Goal: Share content: Share content

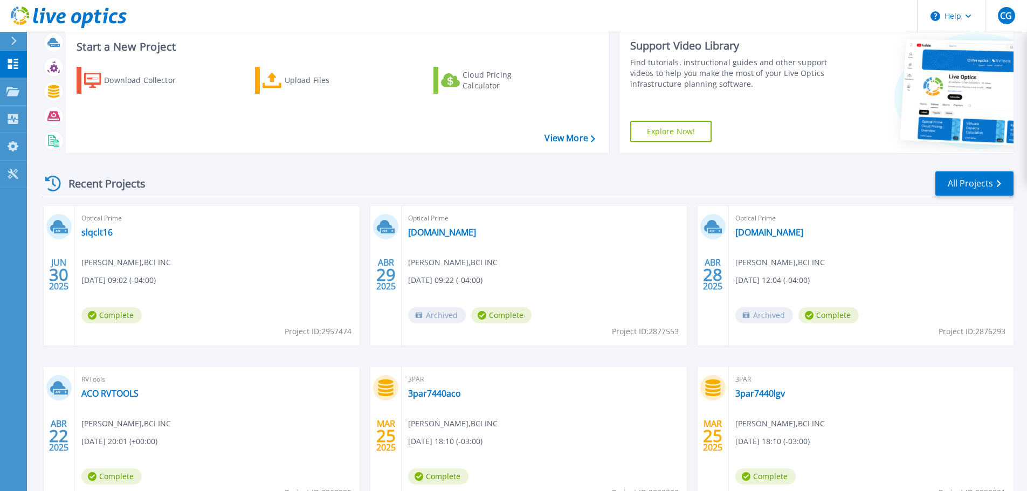
scroll to position [54, 0]
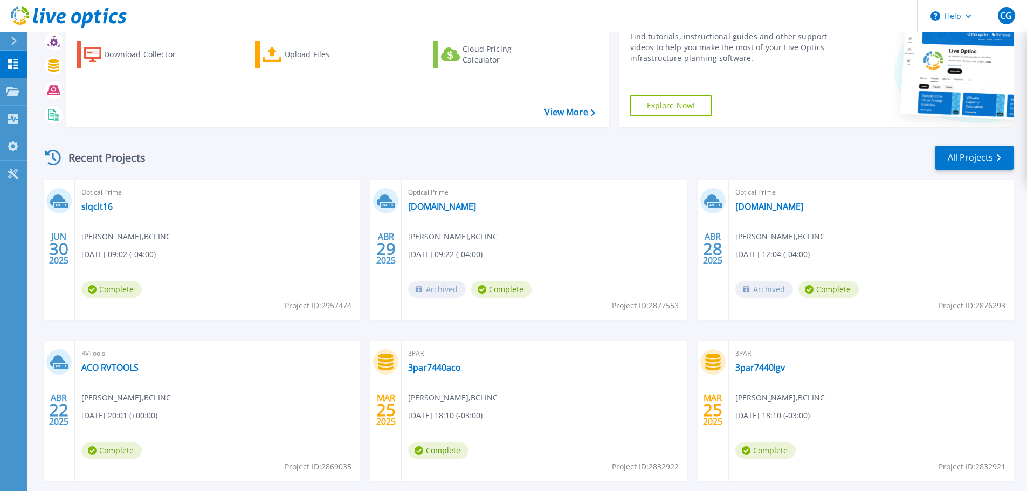
click at [57, 199] on icon at bounding box center [58, 200] width 16 height 12
click at [51, 256] on div "JUN 30 2025" at bounding box center [59, 248] width 20 height 39
click at [117, 292] on span "Complete" at bounding box center [111, 289] width 60 height 16
click at [118, 290] on span "Complete" at bounding box center [111, 289] width 60 height 16
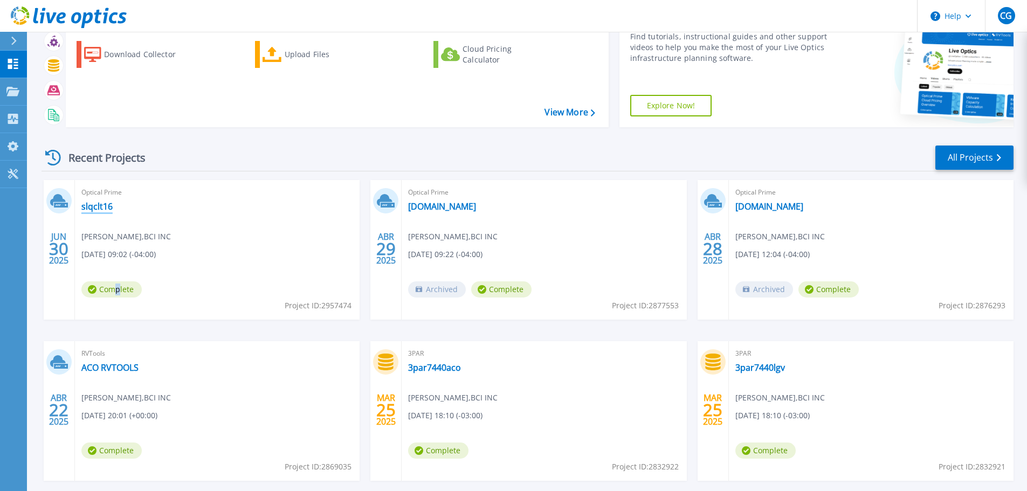
click at [97, 206] on link "slqclt16" at bounding box center [96, 206] width 31 height 11
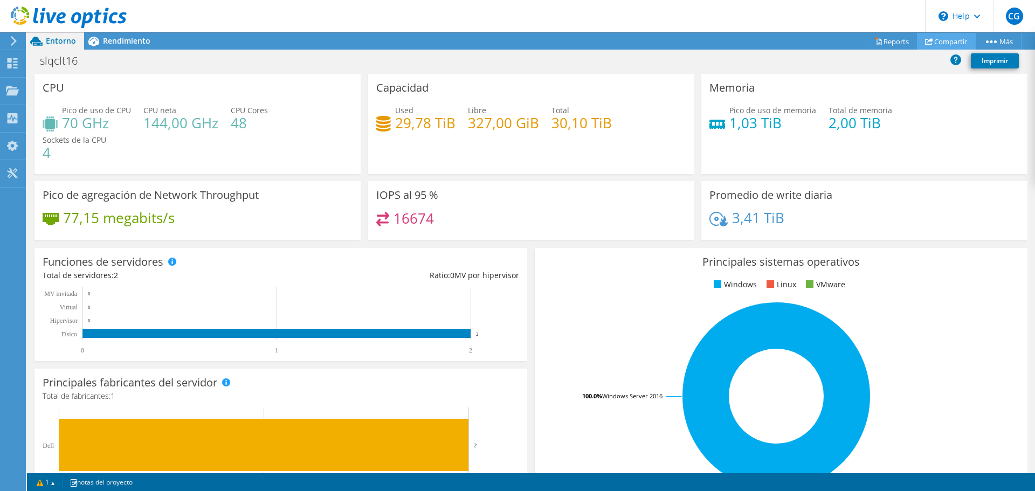
click at [949, 40] on link "Compartir" at bounding box center [946, 41] width 59 height 17
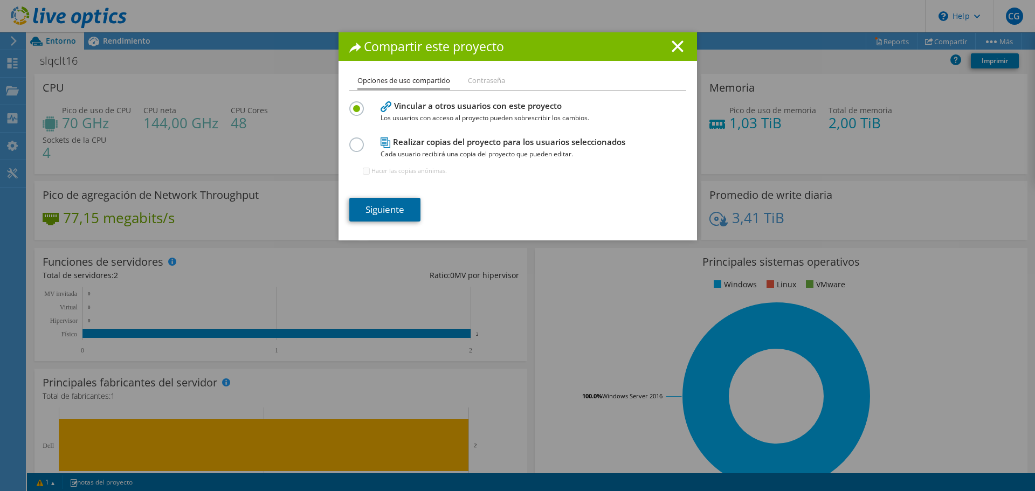
click at [382, 213] on link "Siguiente" at bounding box center [384, 210] width 71 height 24
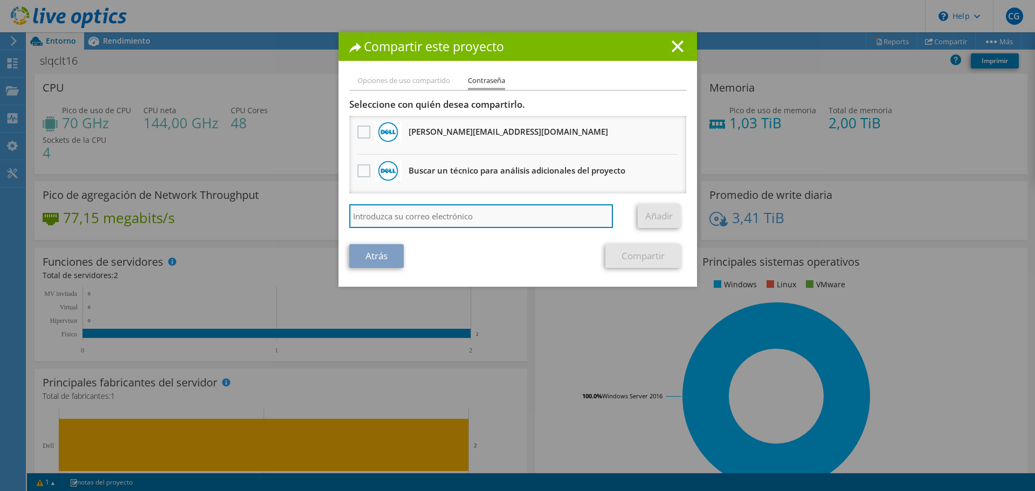
click at [461, 215] on input "search" at bounding box center [481, 216] width 264 height 24
type input "luis"
drag, startPoint x: 412, startPoint y: 212, endPoint x: 319, endPoint y: 206, distance: 93.5
click at [319, 206] on div "Compartir este proyecto Opciones de uso compartido Contraseña Vincular a otros …" at bounding box center [517, 245] width 1035 height 426
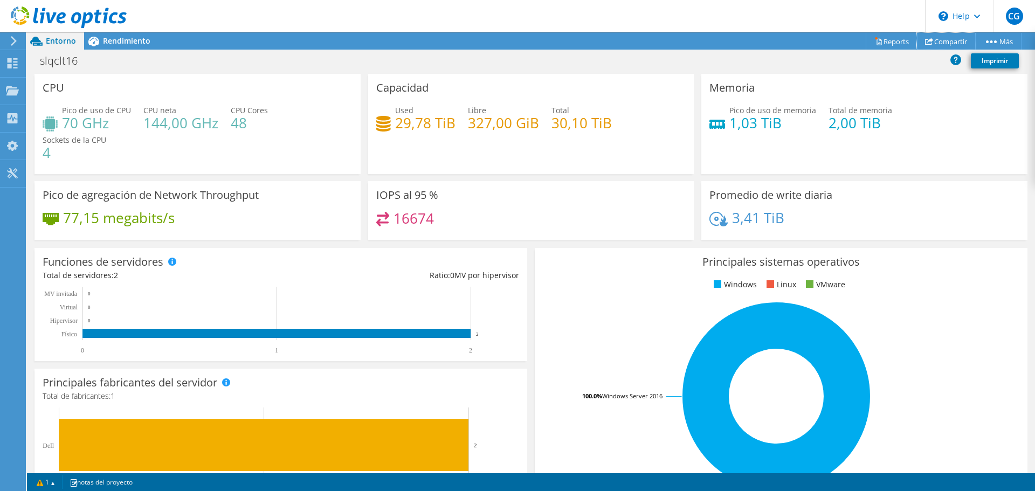
click at [939, 38] on link "Compartir" at bounding box center [946, 41] width 59 height 17
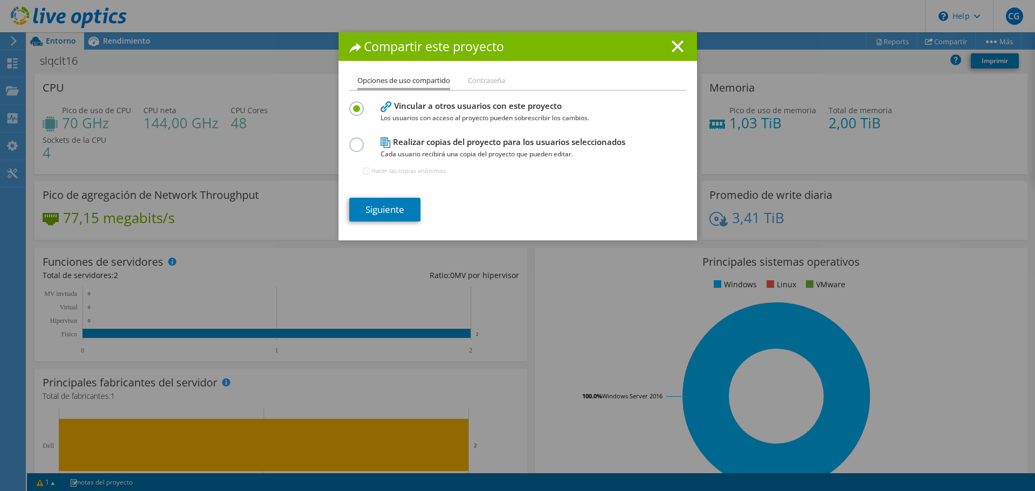
click at [404, 139] on h4 "Realizar copias del proyecto para los usuarios seleccionados Cada usuario recib…" at bounding box center [516, 148] width 270 height 24
click at [385, 211] on link "Siguiente" at bounding box center [384, 210] width 71 height 24
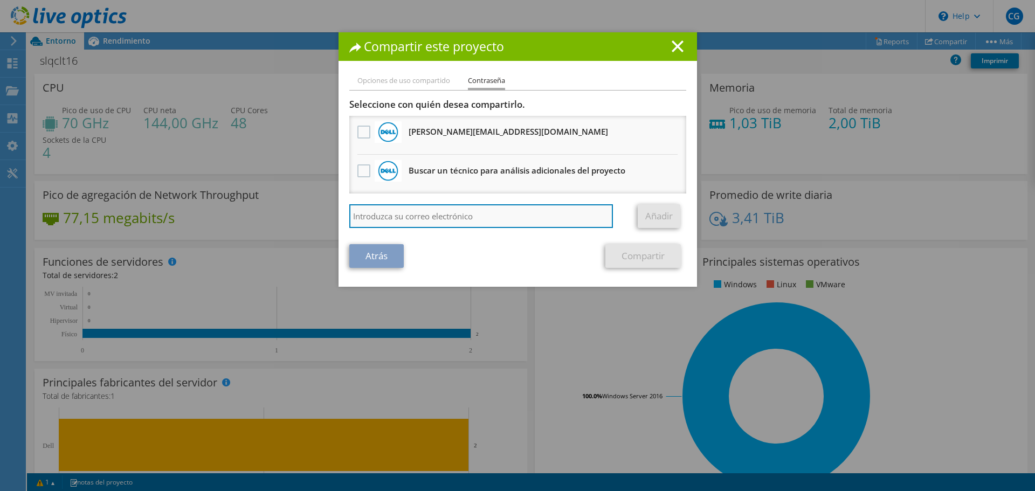
click at [394, 214] on input "search" at bounding box center [481, 216] width 264 height 24
paste input "labarca@zengroup.cl"
type input "labarca@zengroup.cl"
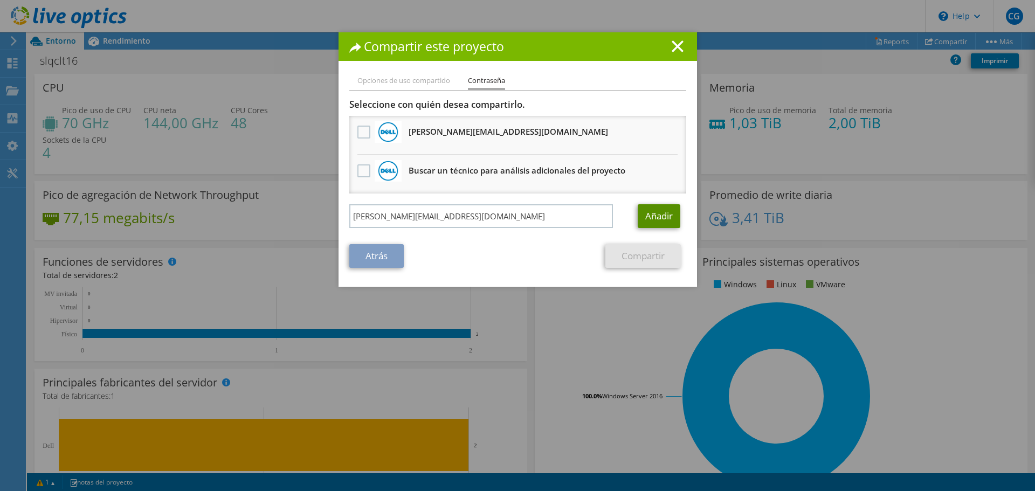
click at [659, 218] on link "Añadir" at bounding box center [659, 216] width 43 height 24
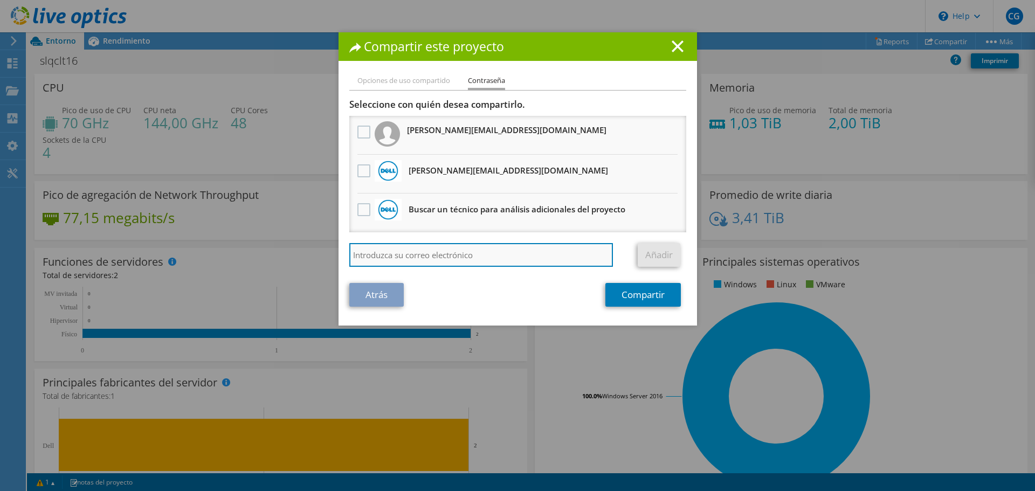
click at [563, 258] on input "search" at bounding box center [481, 255] width 264 height 24
click at [416, 259] on input "search" at bounding box center [481, 255] width 264 height 24
paste input "jguzman@zengroup.cl"
type input "jguzman@zengroup.cl"
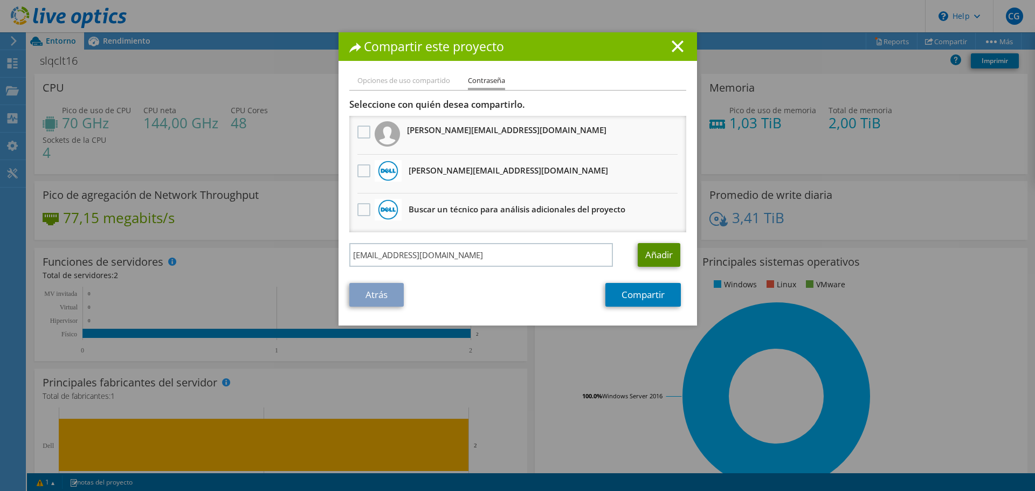
click at [667, 255] on link "Añadir" at bounding box center [659, 255] width 43 height 24
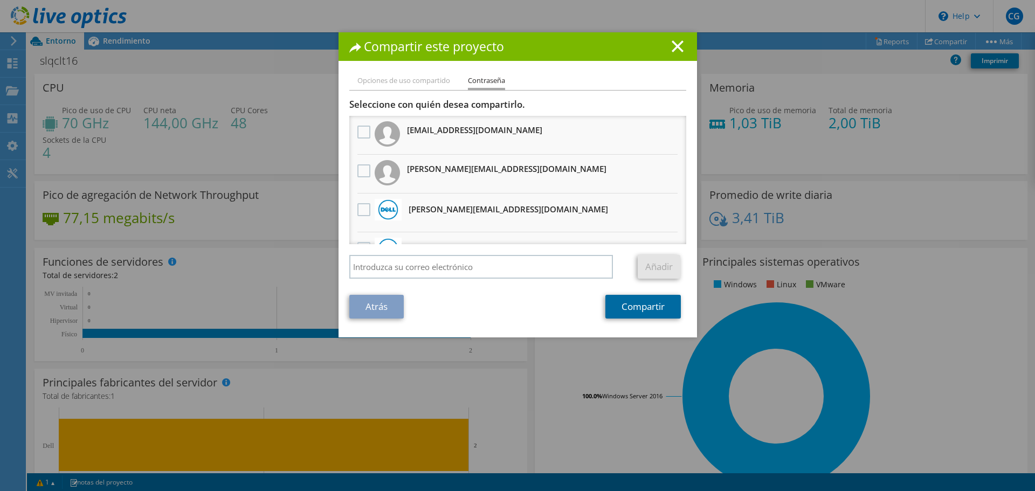
click at [642, 312] on link "Compartir" at bounding box center [642, 307] width 75 height 24
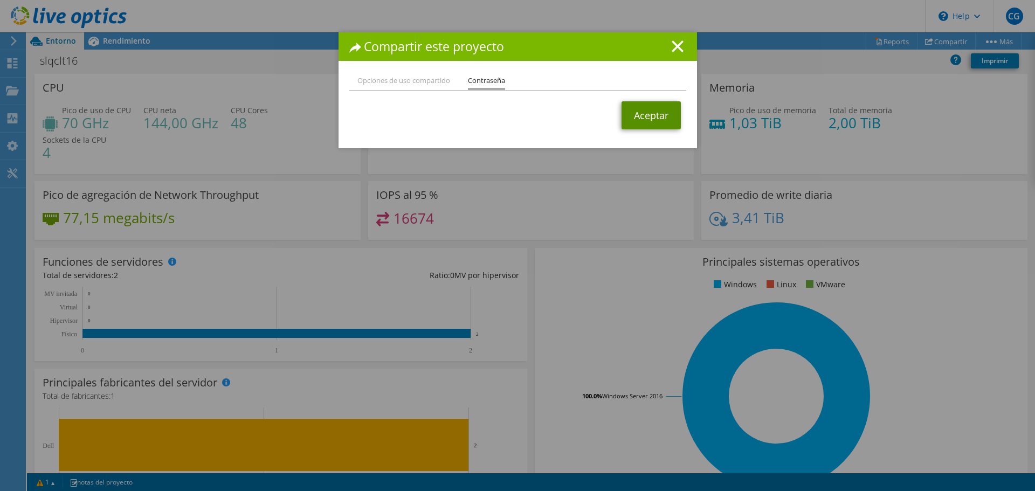
click at [641, 118] on link "Aceptar" at bounding box center [651, 115] width 59 height 28
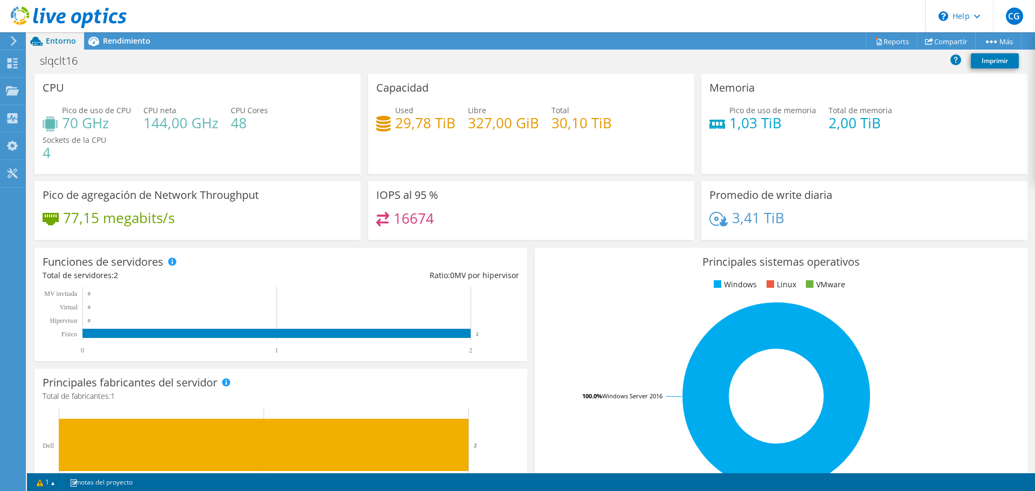
scroll to position [108, 0]
click at [39, 147] on div "CPU Pico de uso de CPU 70 GHz CPU neta 144,00 GHz CPU Cores 48 Sockets de la CP…" at bounding box center [198, 124] width 326 height 100
click at [60, 136] on span "Sockets de la CPU" at bounding box center [75, 140] width 64 height 10
drag, startPoint x: 63, startPoint y: 116, endPoint x: 58, endPoint y: 95, distance: 22.0
click at [63, 117] on h4 "70 GHz" at bounding box center [96, 123] width 69 height 12
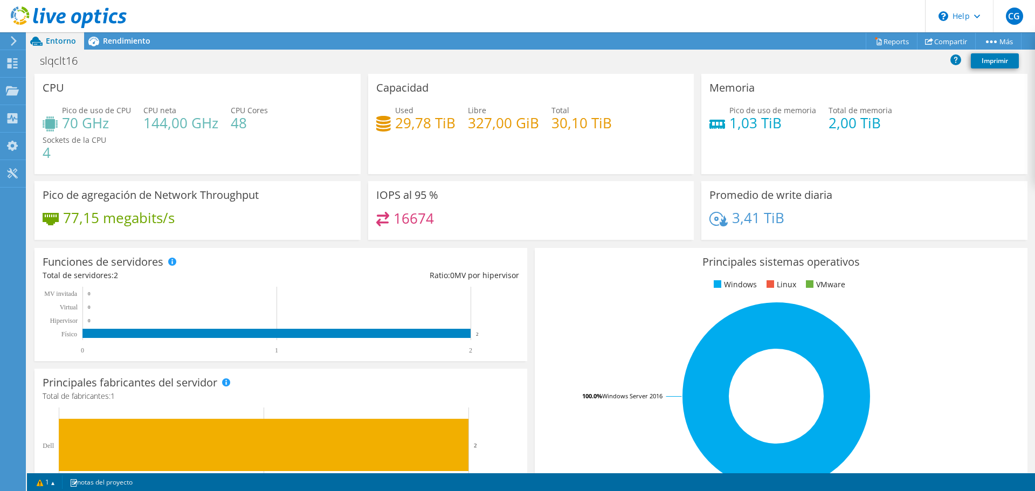
click at [58, 95] on div "CPU Pico de uso de CPU 70 GHz CPU neta 144,00 GHz CPU Cores 48 Sockets de la CP…" at bounding box center [198, 124] width 326 height 100
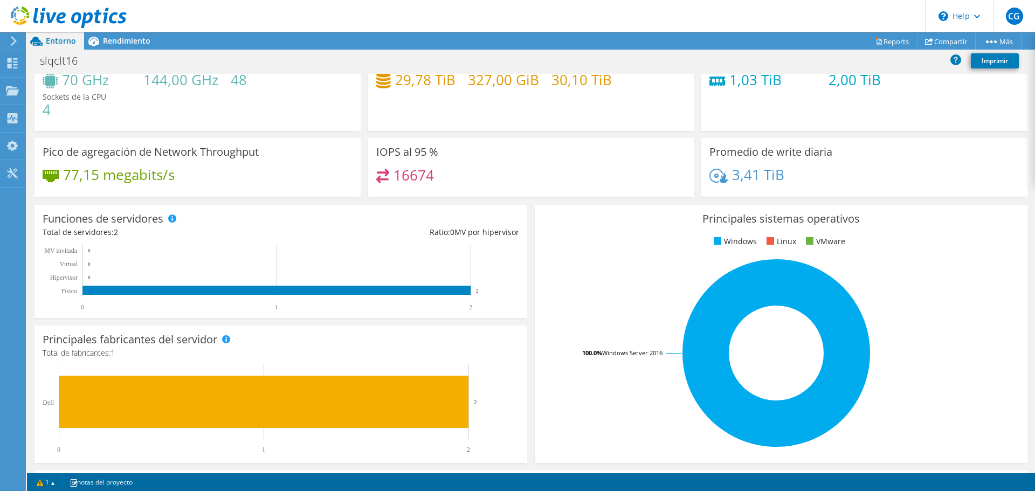
scroll to position [0, 0]
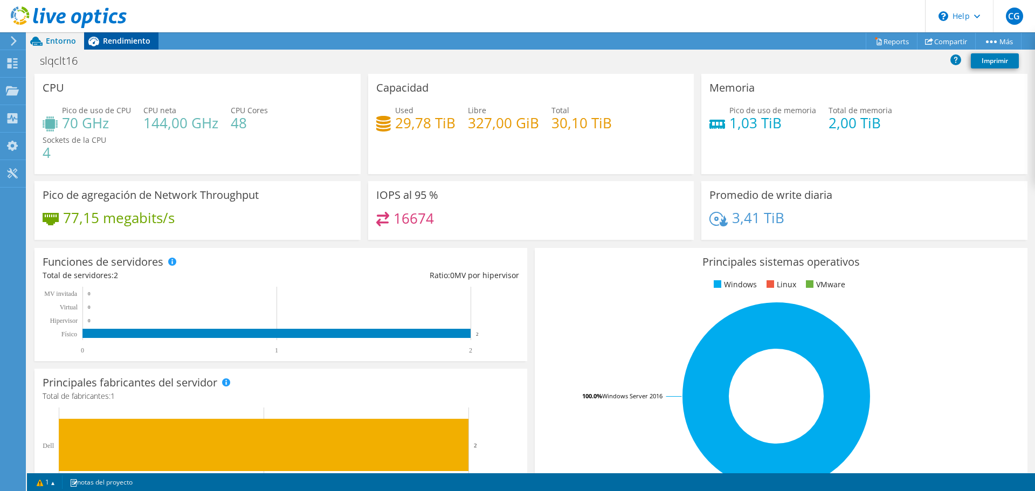
click at [128, 42] on span "Rendimiento" at bounding box center [126, 41] width 47 height 10
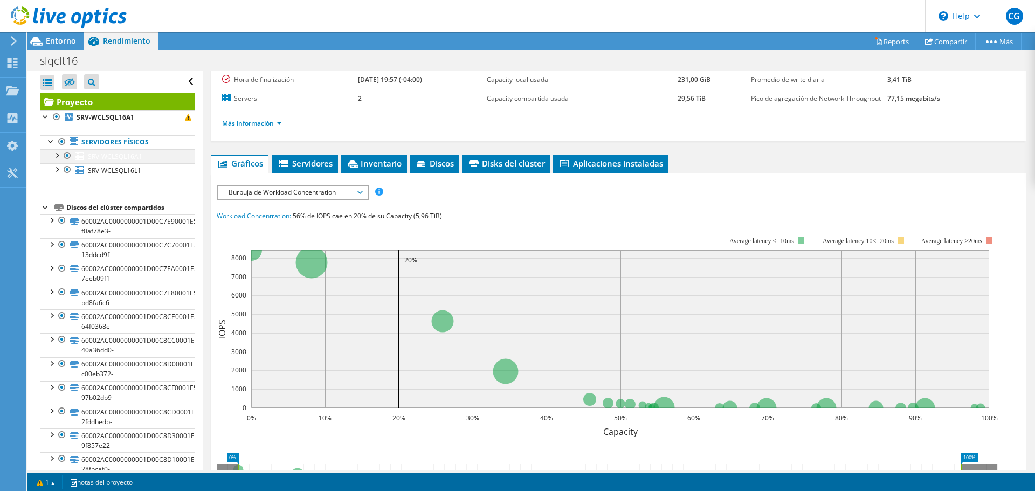
drag, startPoint x: 118, startPoint y: 154, endPoint x: 70, endPoint y: 156, distance: 47.5
click at [117, 154] on span "SRV-WCLSQL16A1" at bounding box center [115, 156] width 54 height 9
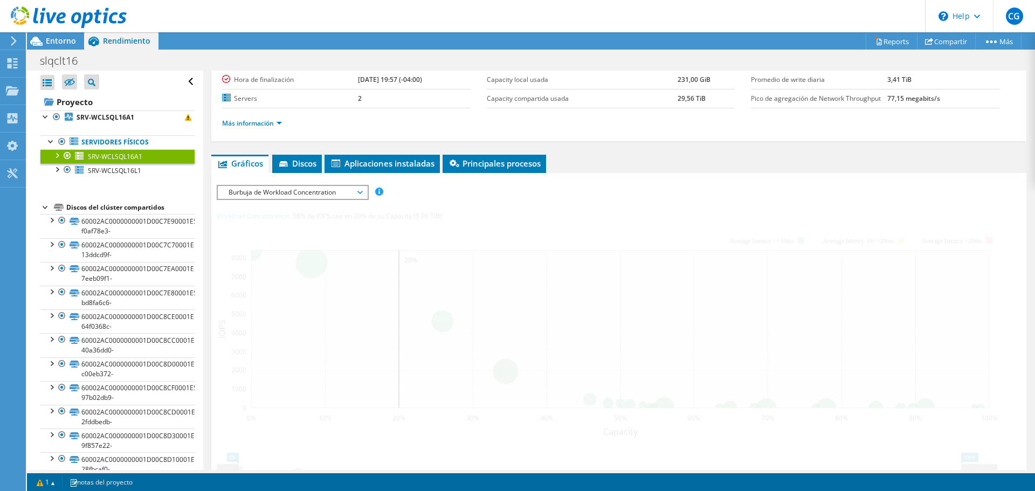
click at [53, 154] on div at bounding box center [56, 154] width 11 height 11
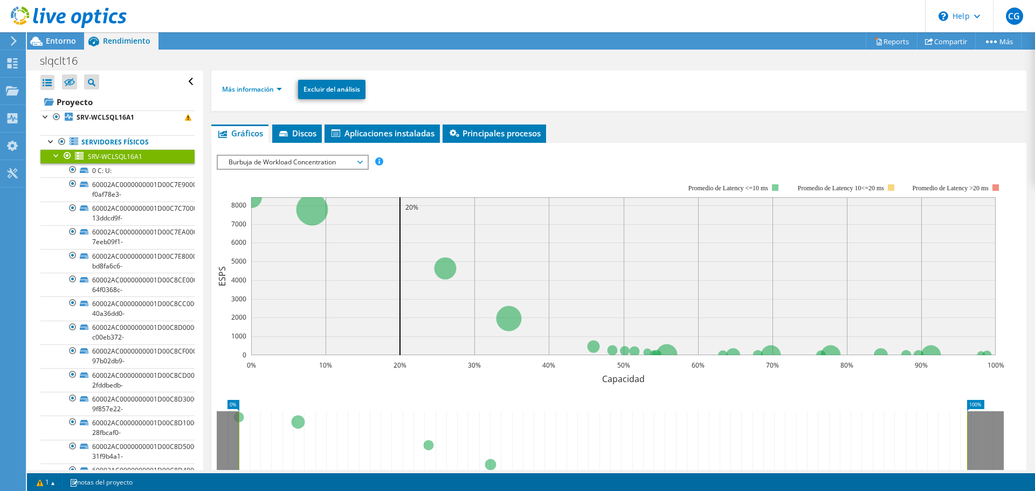
click at [105, 157] on span "SRV-WCLSQL16A1" at bounding box center [115, 156] width 54 height 9
click at [308, 137] on span "Discos" at bounding box center [297, 133] width 39 height 11
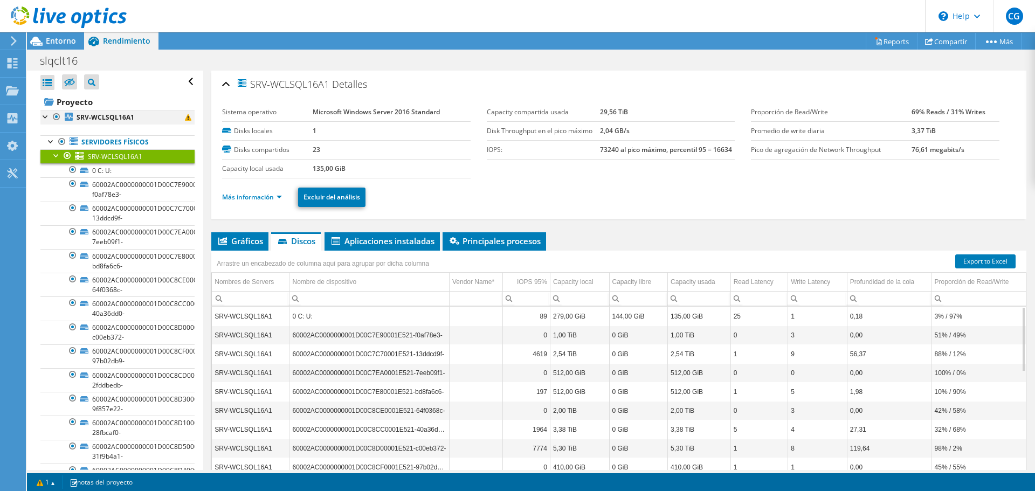
click at [44, 118] on div at bounding box center [45, 116] width 11 height 11
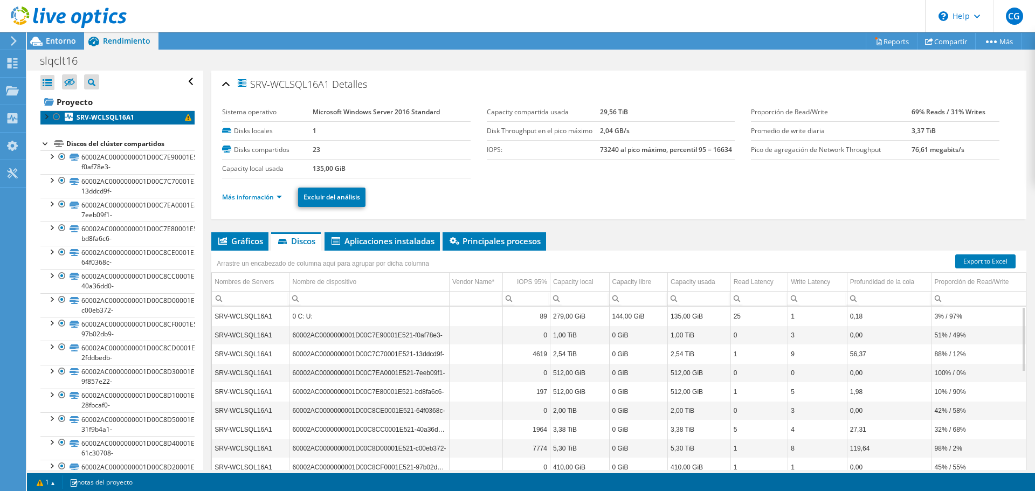
click at [85, 119] on b "SRV-WCLSQL16A1" at bounding box center [106, 117] width 58 height 9
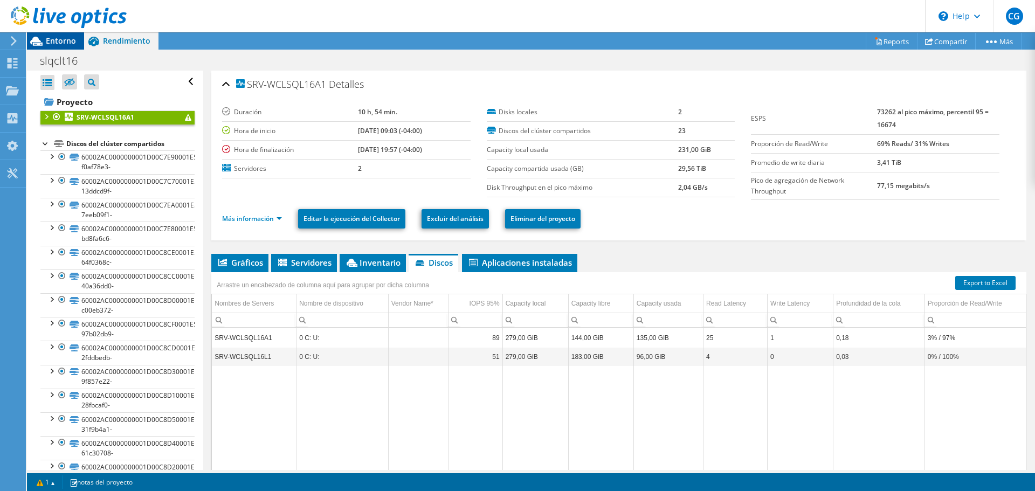
click at [51, 39] on span "Entorno" at bounding box center [61, 41] width 30 height 10
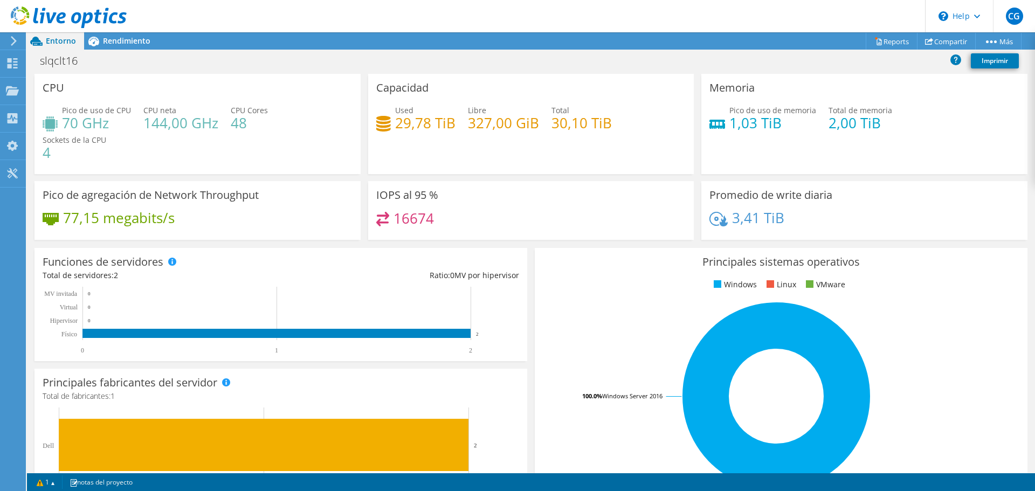
click at [63, 143] on span "Sockets de la CPU" at bounding box center [75, 140] width 64 height 10
click at [889, 37] on link "Reports" at bounding box center [892, 41] width 52 height 17
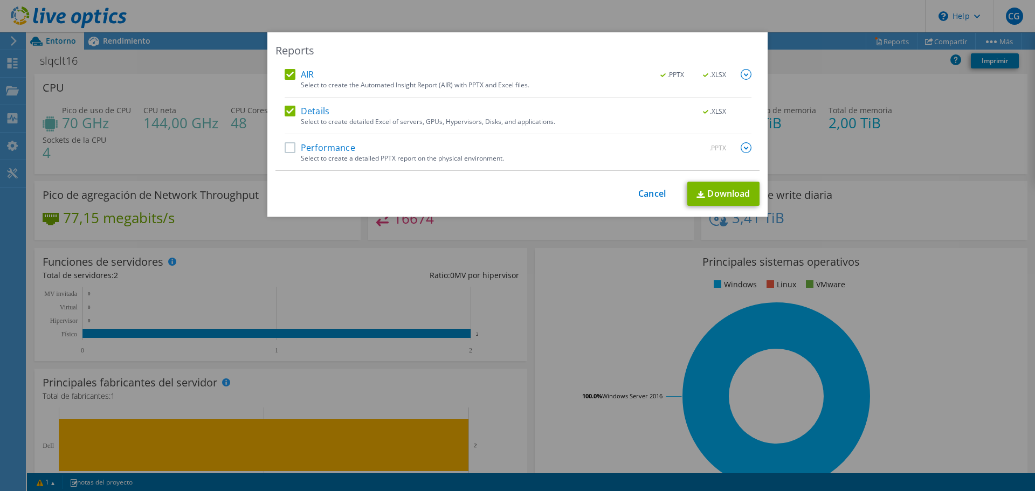
click at [291, 146] on label "Performance" at bounding box center [320, 147] width 71 height 11
click at [0, 0] on input "Performance" at bounding box center [0, 0] width 0 height 0
click at [719, 196] on link "Download" at bounding box center [723, 194] width 72 height 24
click at [130, 150] on div "Reports AIR .PPTX .XLSX Select to create the Automated Insight Report (AIR) wit…" at bounding box center [517, 245] width 1035 height 426
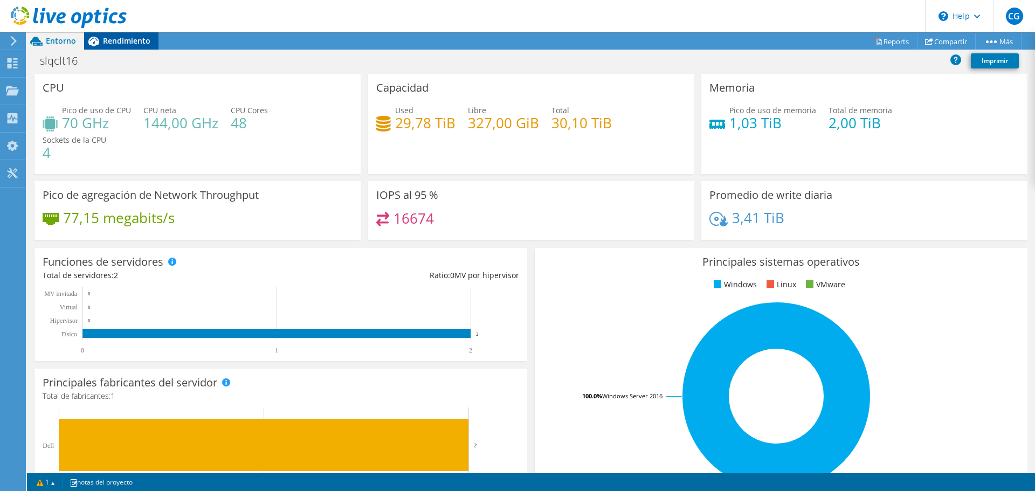
click at [126, 40] on span "Rendimiento" at bounding box center [126, 41] width 47 height 10
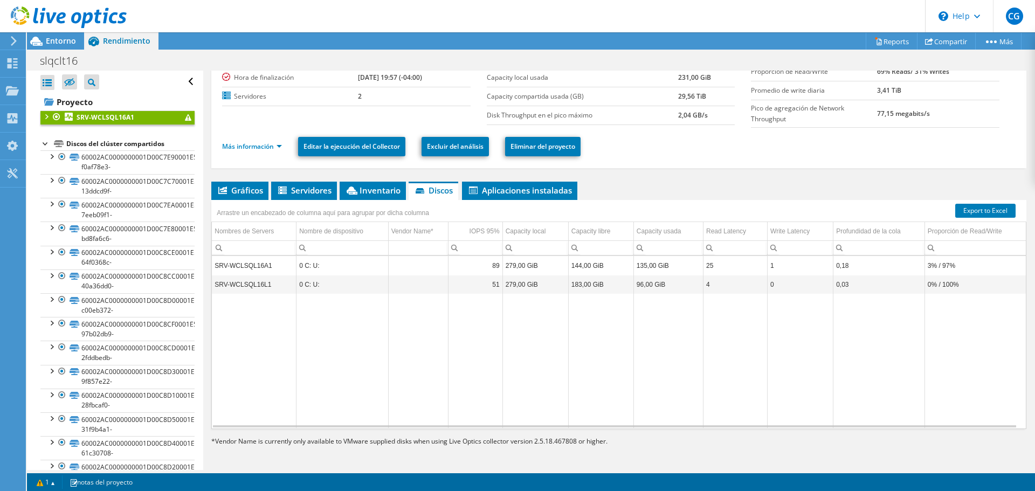
click at [109, 116] on b "SRV-WCLSQL16A1" at bounding box center [106, 117] width 58 height 9
click at [245, 263] on td "SRV-WCLSQL16A1" at bounding box center [254, 265] width 84 height 19
click at [327, 322] on td "Data grid" at bounding box center [343, 361] width 92 height 134
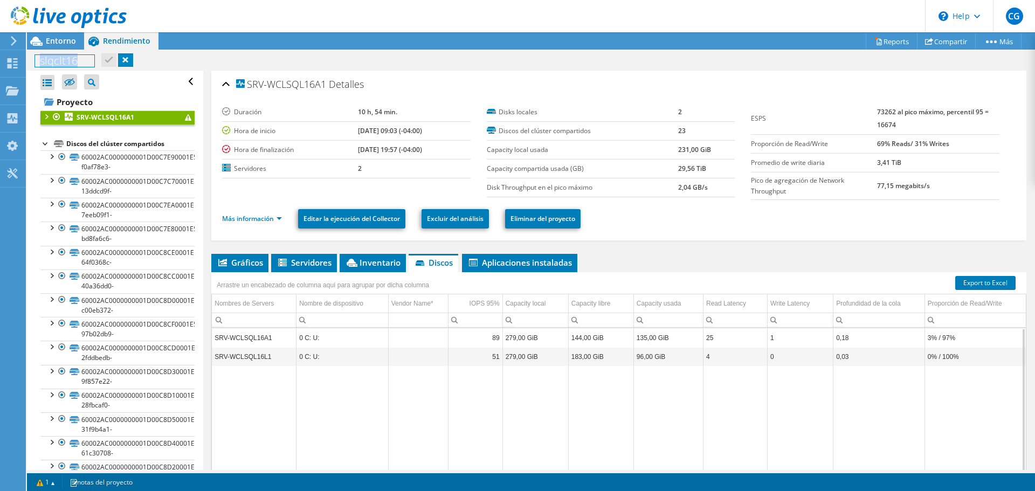
drag, startPoint x: 39, startPoint y: 61, endPoint x: 77, endPoint y: 61, distance: 37.7
click at [77, 61] on h1 "slqclt16" at bounding box center [64, 61] width 59 height 12
copy h1 "slqclt16"
